Goal: Task Accomplishment & Management: Use online tool/utility

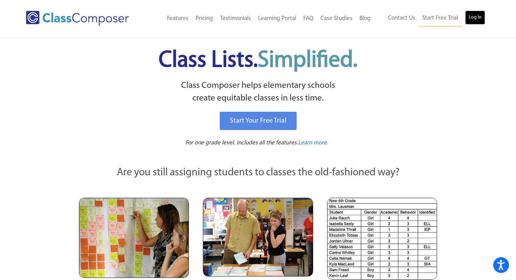
click at [472, 16] on link "Log In" at bounding box center [475, 18] width 20 height 14
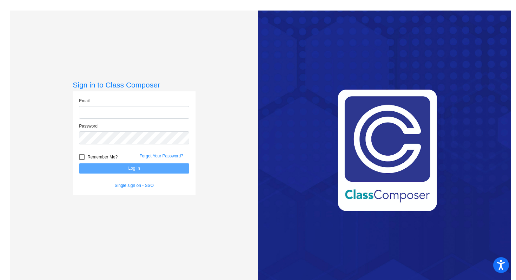
type input "adulin1@dcsdk12.org"
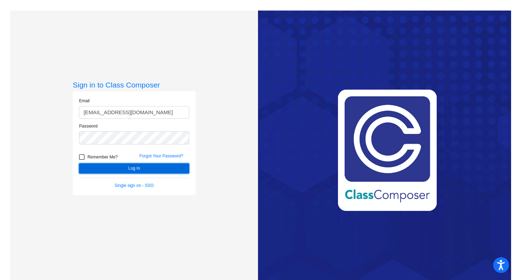
click at [119, 168] on button "Log In" at bounding box center [134, 168] width 110 height 10
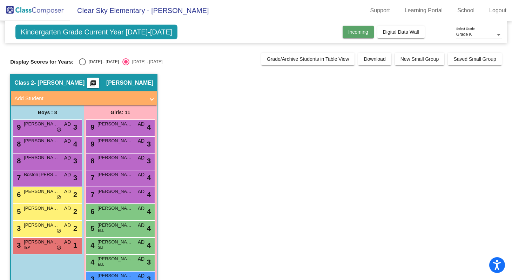
click at [355, 32] on span "Incoming" at bounding box center [358, 32] width 20 height 6
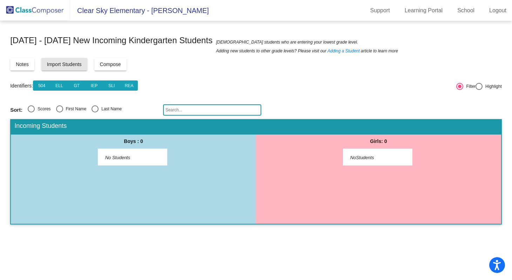
click at [67, 63] on span "Import Students" at bounding box center [64, 64] width 35 height 6
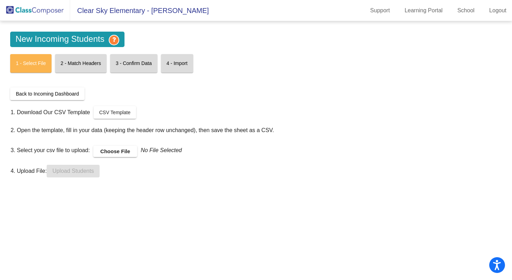
click at [71, 96] on span "Back to Incoming Dashboard" at bounding box center [47, 94] width 63 height 6
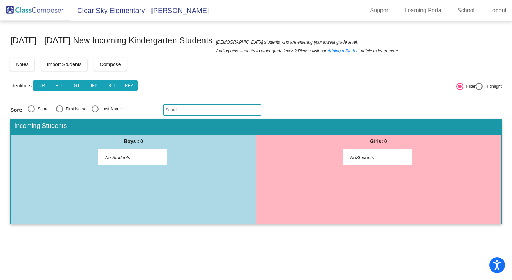
click at [57, 66] on span "Import Students" at bounding box center [64, 64] width 35 height 6
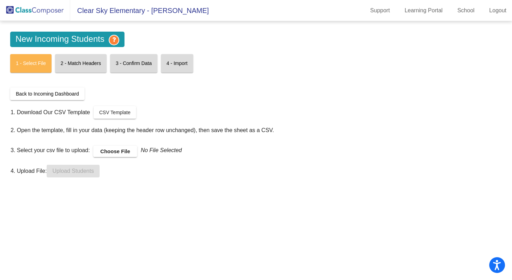
click at [82, 63] on mat-card "2 - Match Headers" at bounding box center [81, 63] width 52 height 19
click at [145, 64] on mat-card "3 - Confirm Data" at bounding box center [133, 63] width 47 height 19
click at [182, 141] on div "3. Select your csv file to upload: Choose File No File Selected" at bounding box center [142, 149] width 263 height 22
click at [198, 135] on td "3. Select your csv file to upload: Choose File No File Selected" at bounding box center [142, 148] width 264 height 26
click at [140, 62] on mat-card "3 - Confirm Data" at bounding box center [133, 63] width 47 height 19
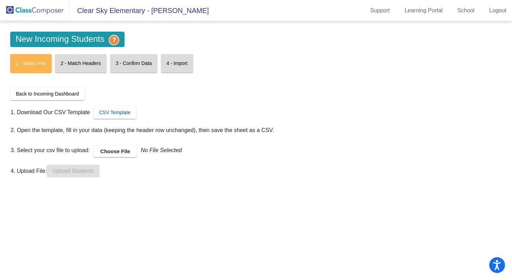
click at [117, 109] on span "CSV Template" at bounding box center [114, 112] width 31 height 6
click at [121, 110] on span "CSV Template" at bounding box center [114, 112] width 31 height 6
